Goal: Information Seeking & Learning: Learn about a topic

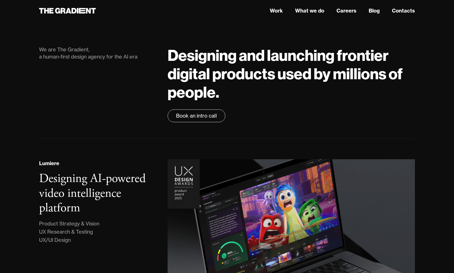
scroll to position [47, 0]
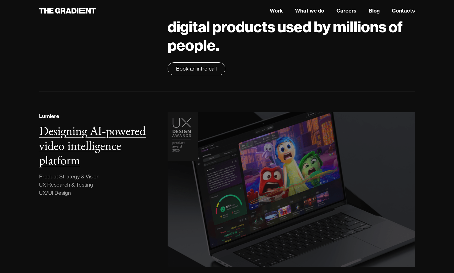
click at [318, 154] on img at bounding box center [291, 190] width 252 height 158
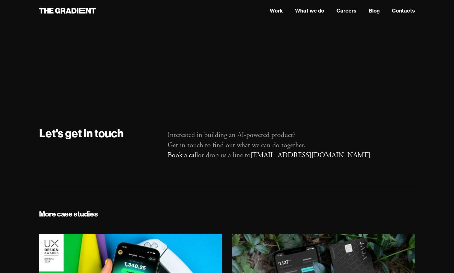
scroll to position [3579, 0]
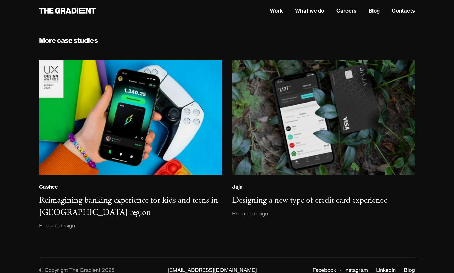
click at [181, 113] on img at bounding box center [130, 117] width 183 height 115
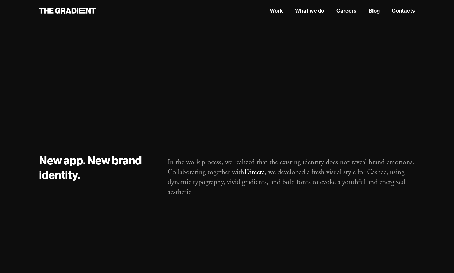
scroll to position [8313, 0]
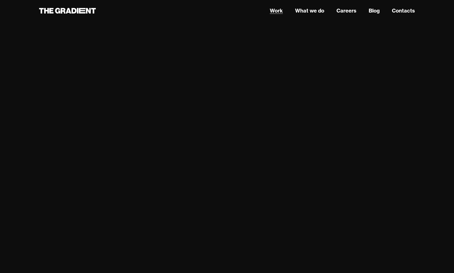
click at [278, 11] on link "Work" at bounding box center [276, 11] width 13 height 8
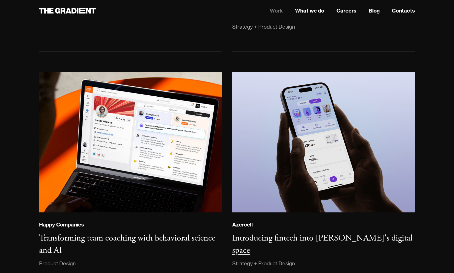
scroll to position [313, 0]
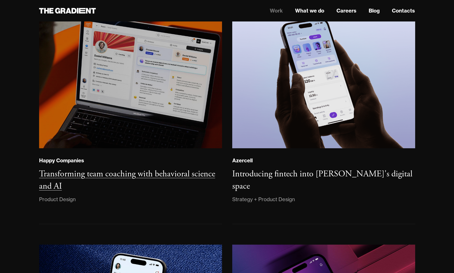
click at [176, 94] on img at bounding box center [130, 78] width 185 height 142
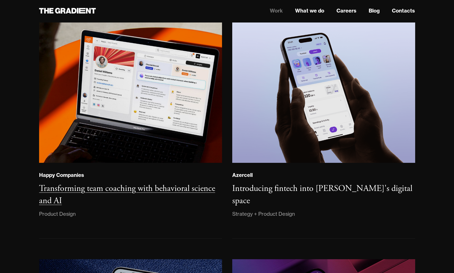
scroll to position [231, 0]
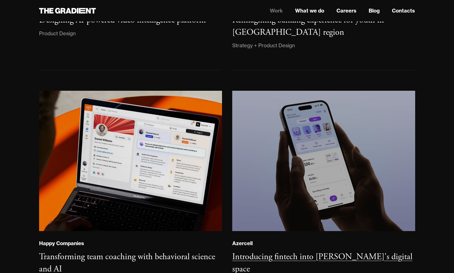
click at [261, 125] on img at bounding box center [323, 161] width 185 height 142
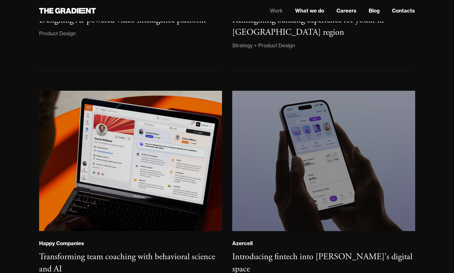
scroll to position [470, 0]
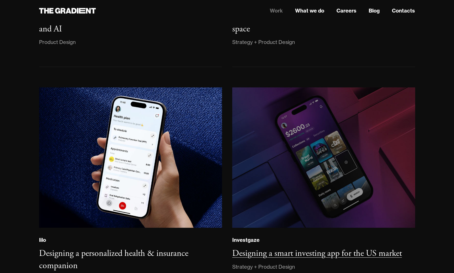
click at [381, 108] on img at bounding box center [323, 157] width 186 height 143
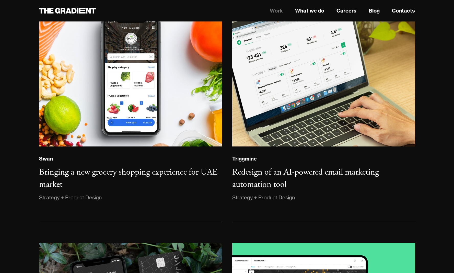
scroll to position [732, 0]
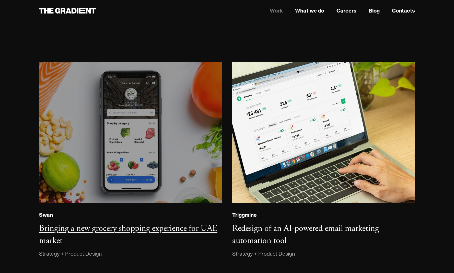
click at [216, 98] on img at bounding box center [130, 132] width 186 height 143
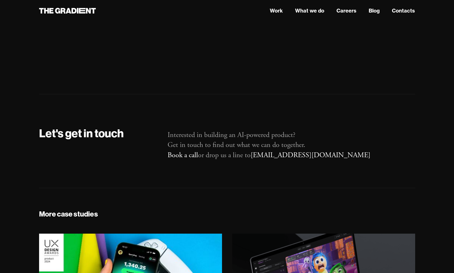
scroll to position [3708, 0]
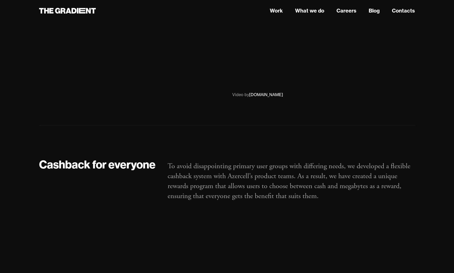
scroll to position [2633, 0]
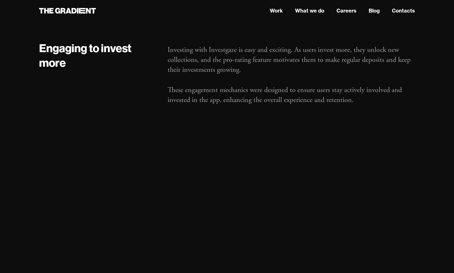
scroll to position [1803, 0]
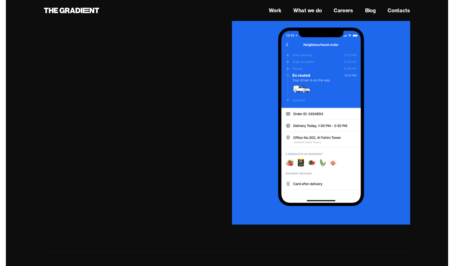
scroll to position [1409, 0]
